Goal: Task Accomplishment & Management: Manage account settings

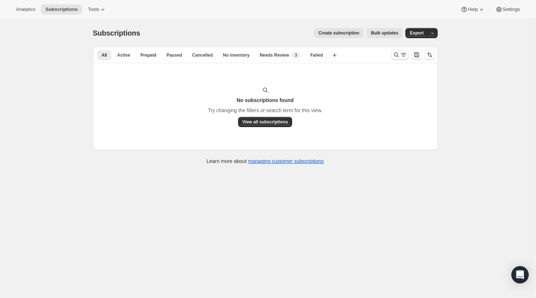
click at [399, 53] on icon "Search and filter results" at bounding box center [396, 54] width 7 height 7
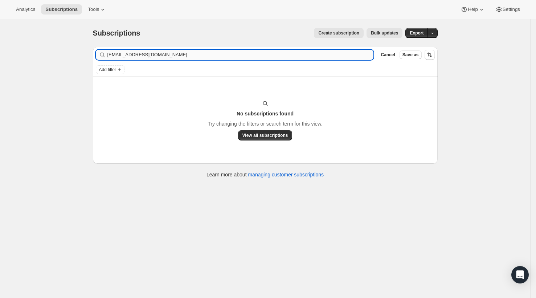
click at [306, 57] on input "[EMAIL_ADDRESS][DOMAIN_NAME]" at bounding box center [240, 55] width 266 height 10
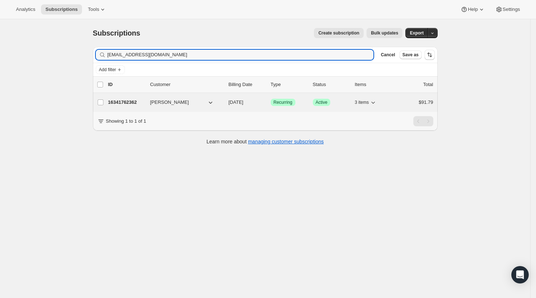
type input "[EMAIL_ADDRESS][DOMAIN_NAME]"
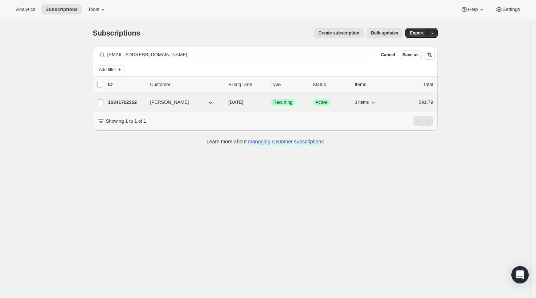
click at [120, 102] on p "16341762362" at bounding box center [126, 102] width 36 height 7
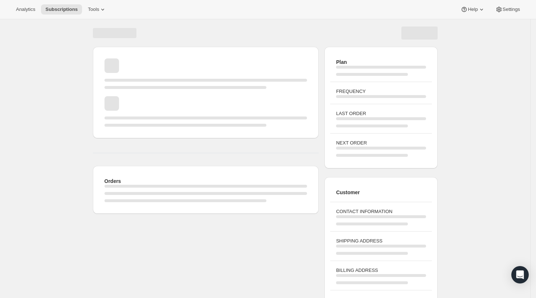
click at [127, 104] on div "Page loading" at bounding box center [206, 111] width 203 height 30
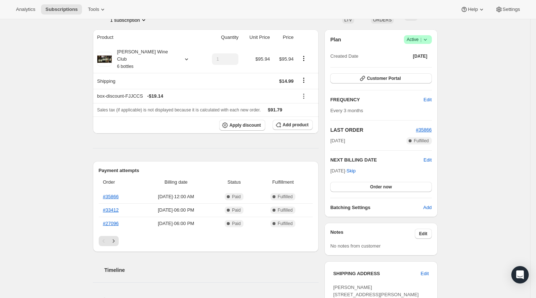
scroll to position [58, 0]
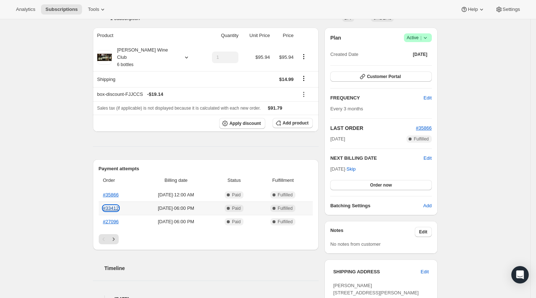
click at [117, 205] on link "#33412" at bounding box center [111, 207] width 16 height 5
click at [119, 192] on link "#35866" at bounding box center [111, 194] width 16 height 5
click at [115, 219] on link "#27096" at bounding box center [111, 221] width 16 height 5
